Goal: Communication & Community: Answer question/provide support

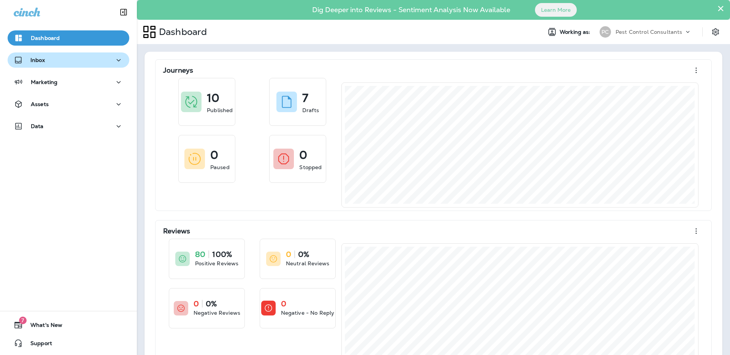
click at [88, 63] on div "Inbox" at bounding box center [68, 61] width 109 height 10
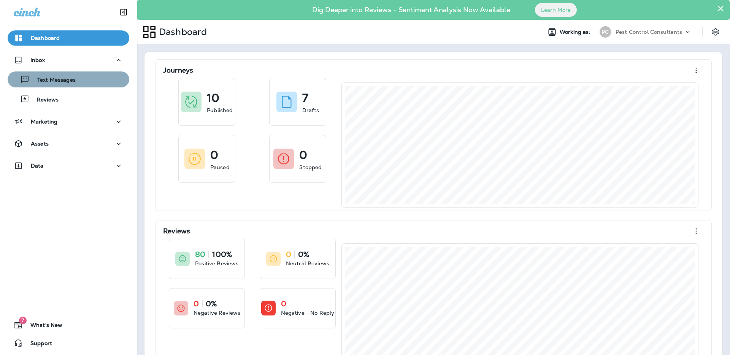
click at [84, 84] on div "Text Messages" at bounding box center [69, 79] width 116 height 11
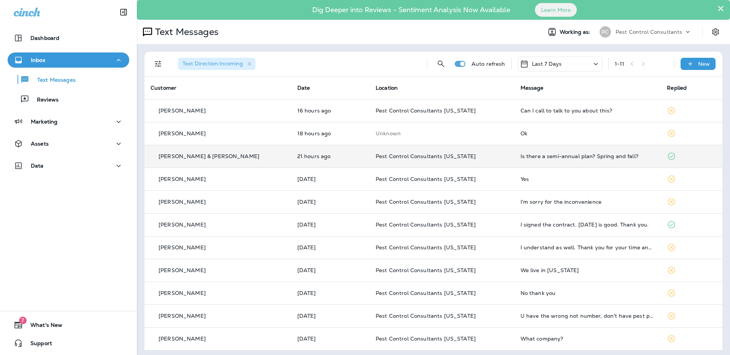
click at [205, 156] on p "[PERSON_NAME] & [PERSON_NAME]" at bounding box center [209, 156] width 101 height 6
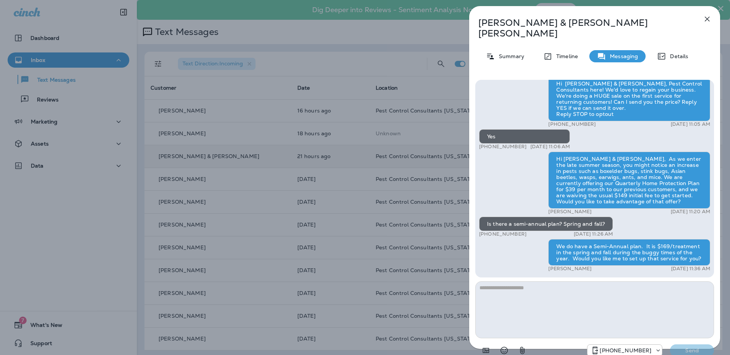
click at [578, 296] on textarea at bounding box center [594, 309] width 239 height 57
type textarea "**********"
click at [701, 347] on p "Send" at bounding box center [692, 350] width 32 height 7
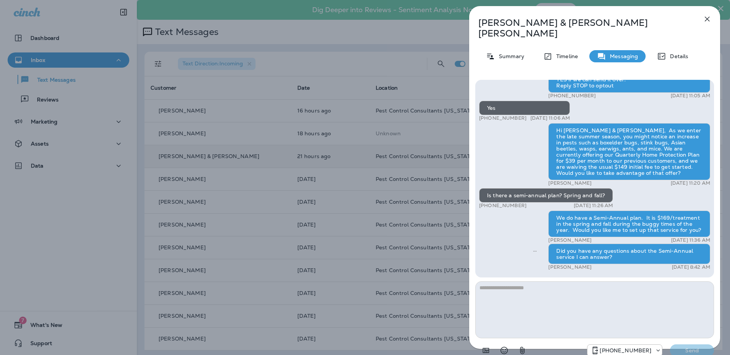
click at [315, 75] on div "[PERSON_NAME] & [PERSON_NAME] Summary Timeline Messaging Details Hi [PERSON_NAM…" at bounding box center [365, 177] width 730 height 355
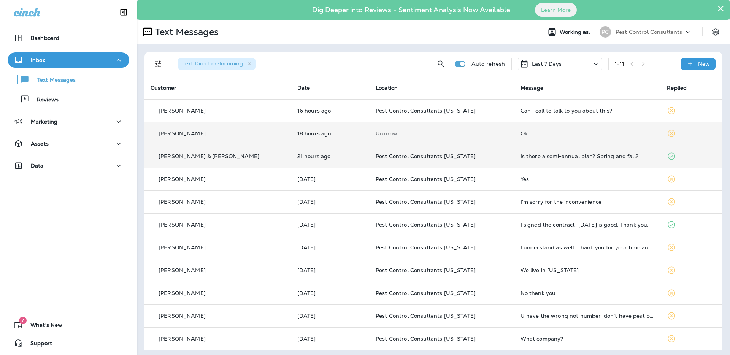
click at [235, 135] on div "[PERSON_NAME]" at bounding box center [218, 134] width 135 height 8
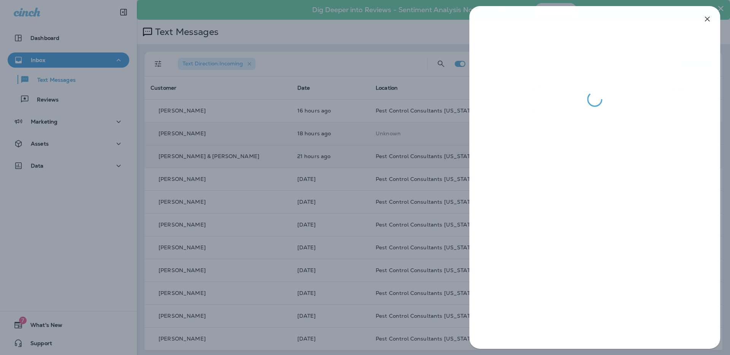
click at [249, 102] on div at bounding box center [365, 177] width 730 height 355
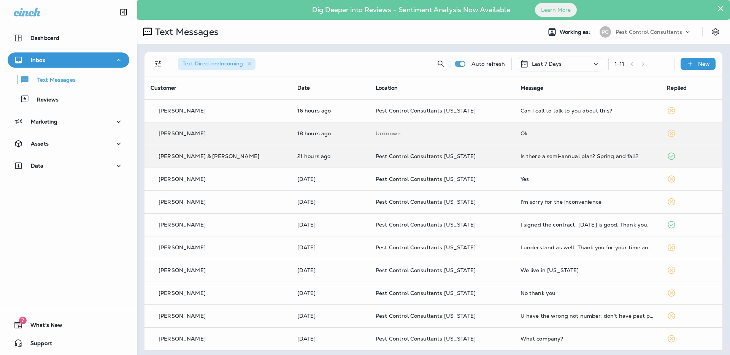
click at [246, 109] on div at bounding box center [403, 177] width 730 height 355
click at [297, 110] on p "16 hours ago" at bounding box center [330, 111] width 66 height 6
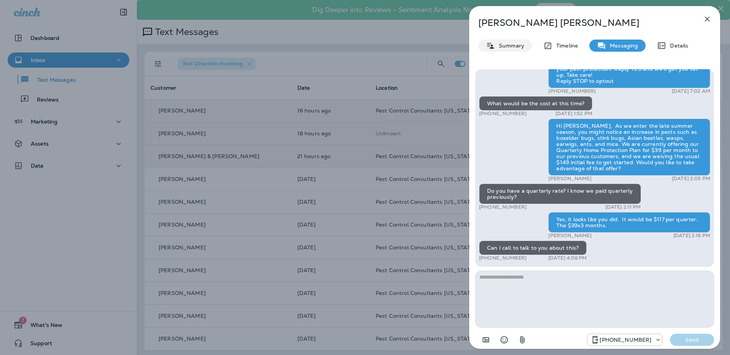
click at [511, 41] on div "Summary" at bounding box center [505, 46] width 54 height 12
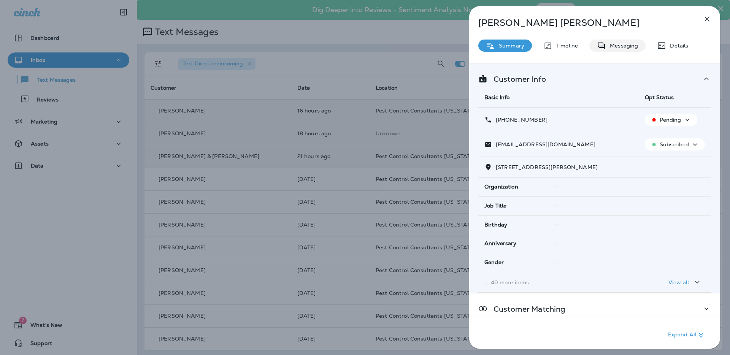
click at [622, 46] on p "Messaging" at bounding box center [622, 46] width 32 height 6
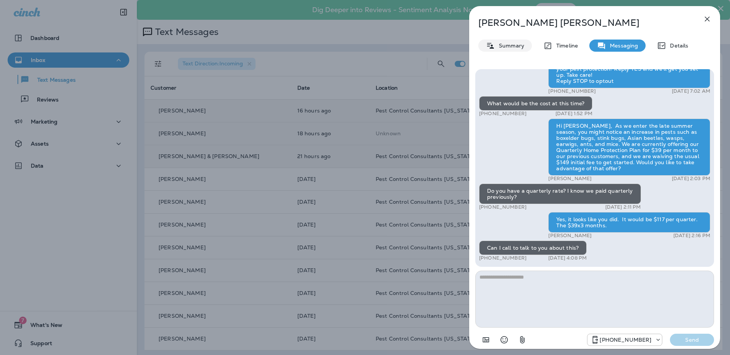
click at [514, 46] on p "Summary" at bounding box center [509, 46] width 29 height 6
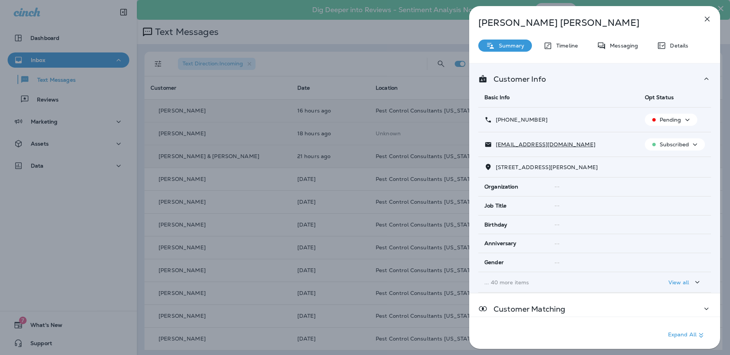
drag, startPoint x: 109, startPoint y: 173, endPoint x: 111, endPoint y: 178, distance: 5.2
click at [109, 173] on div "[PERSON_NAME] Summary Timeline Messaging Details Customer Info Basic Info Opt S…" at bounding box center [365, 177] width 730 height 355
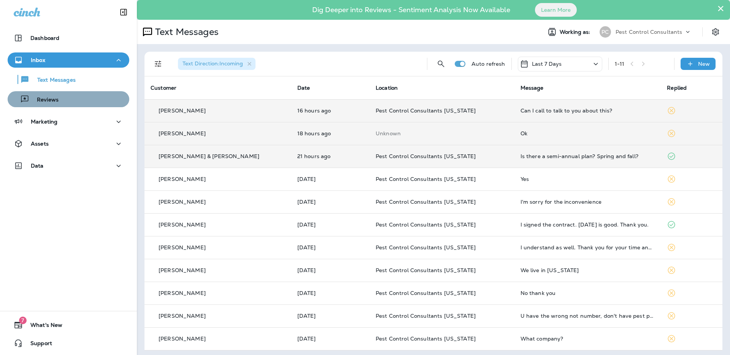
drag, startPoint x: 63, startPoint y: 100, endPoint x: 59, endPoint y: 101, distance: 5.0
click at [63, 100] on div "Reviews" at bounding box center [69, 99] width 116 height 11
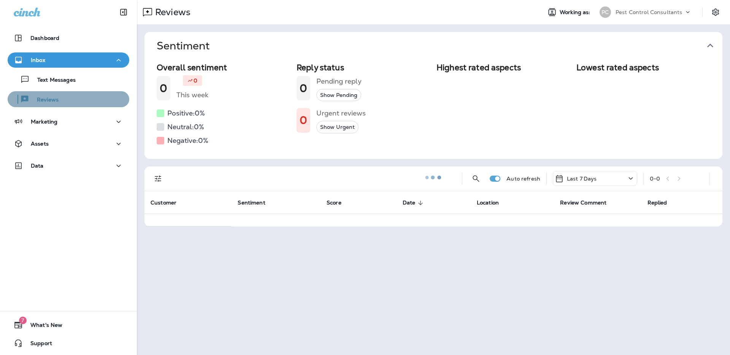
click at [57, 101] on p "Reviews" at bounding box center [43, 100] width 29 height 7
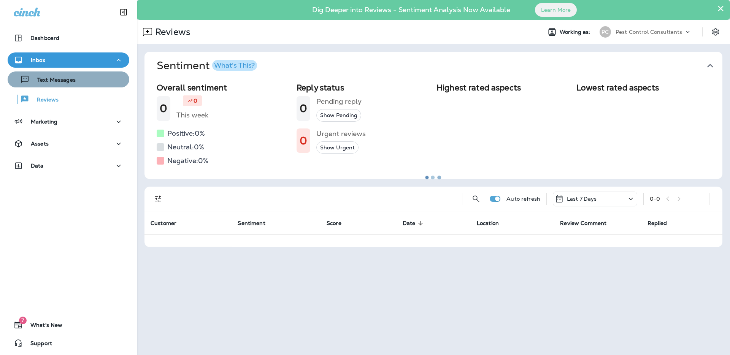
click at [65, 81] on p "Text Messages" at bounding box center [53, 80] width 46 height 7
